Goal: Navigation & Orientation: Find specific page/section

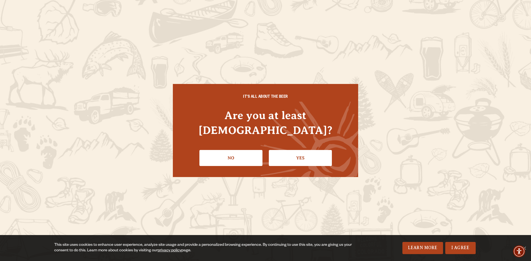
click at [297, 150] on link "Yes" at bounding box center [300, 158] width 63 height 16
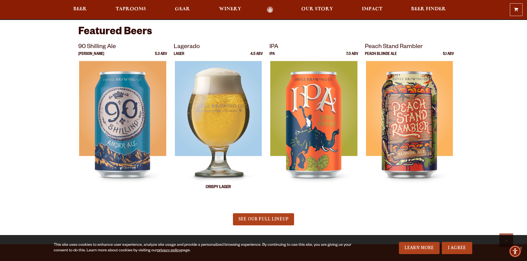
scroll to position [304, 0]
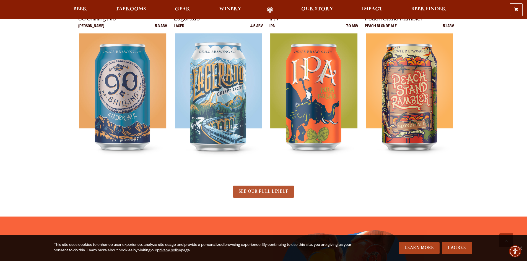
click at [259, 190] on span "SEE OUR FULL LINEUP" at bounding box center [263, 191] width 50 height 5
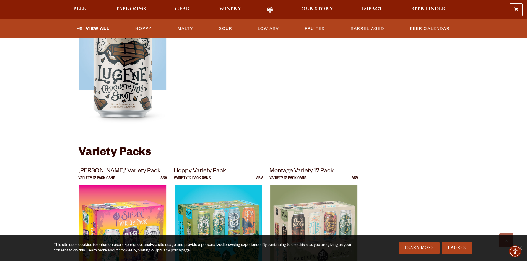
scroll to position [968, 0]
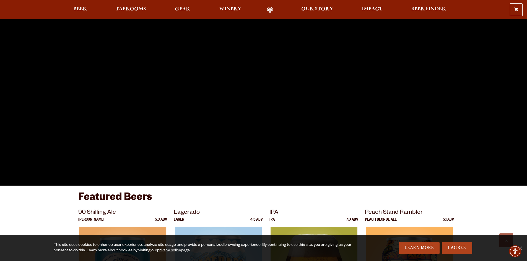
scroll to position [249, 0]
